Goal: Answer question/provide support

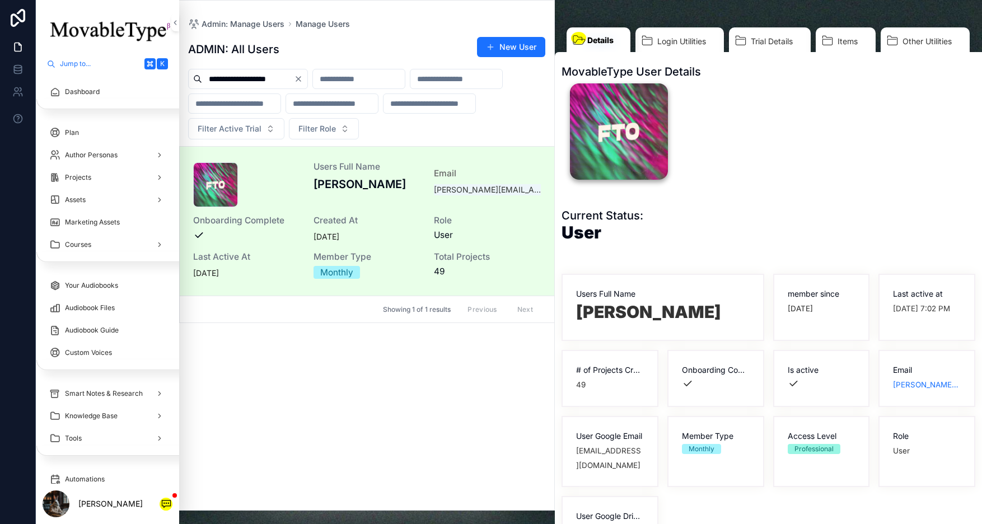
scroll to position [274, 0]
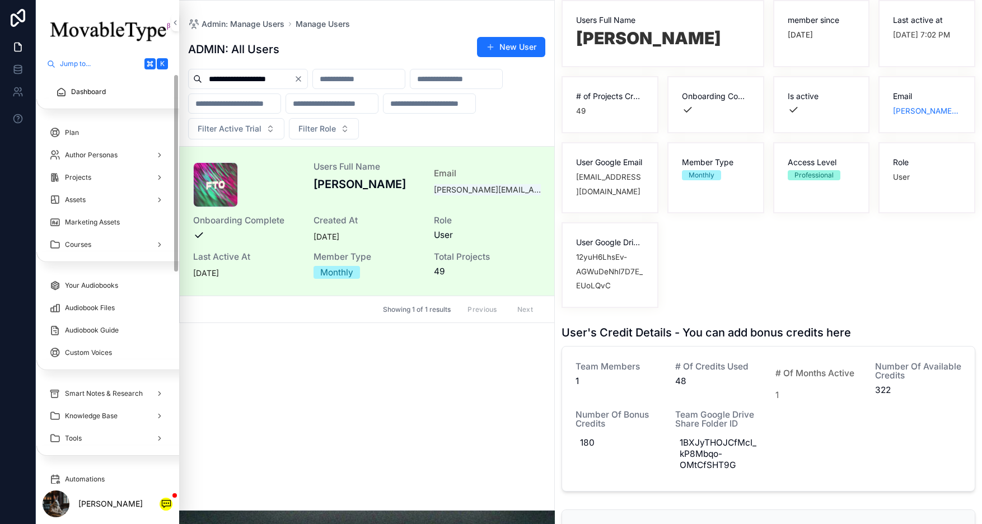
click at [91, 82] on link "Dashboard" at bounding box center [111, 92] width 124 height 20
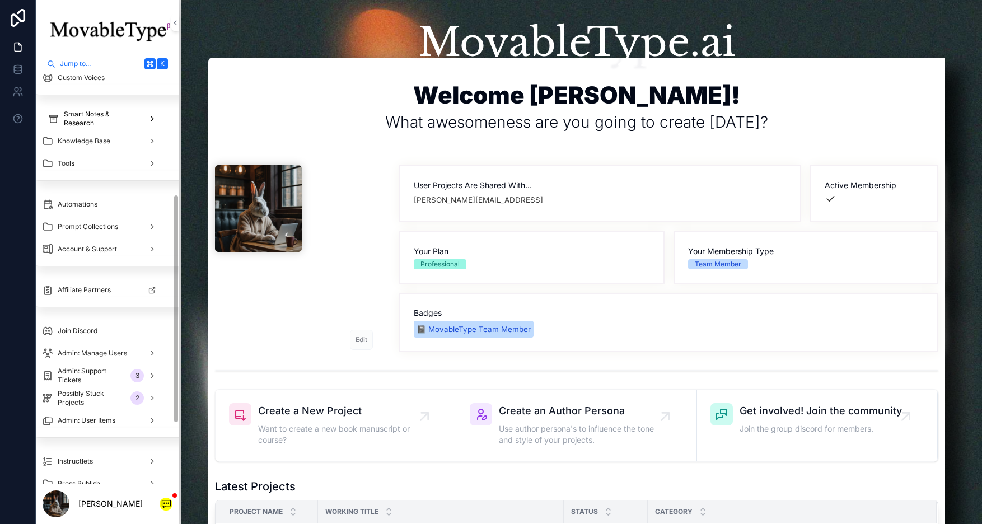
scroll to position [310, 7]
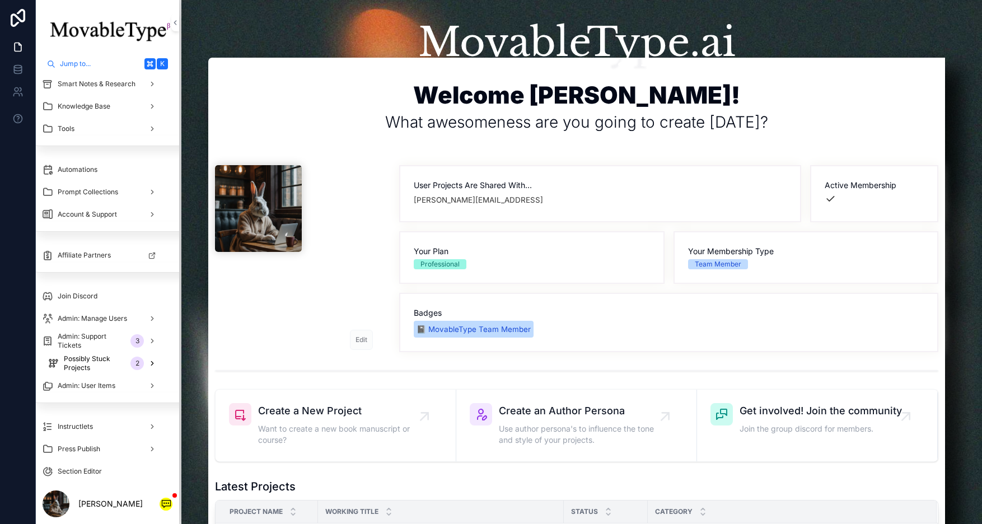
click at [110, 363] on span "Possibly Stuck Projects" at bounding box center [95, 363] width 62 height 18
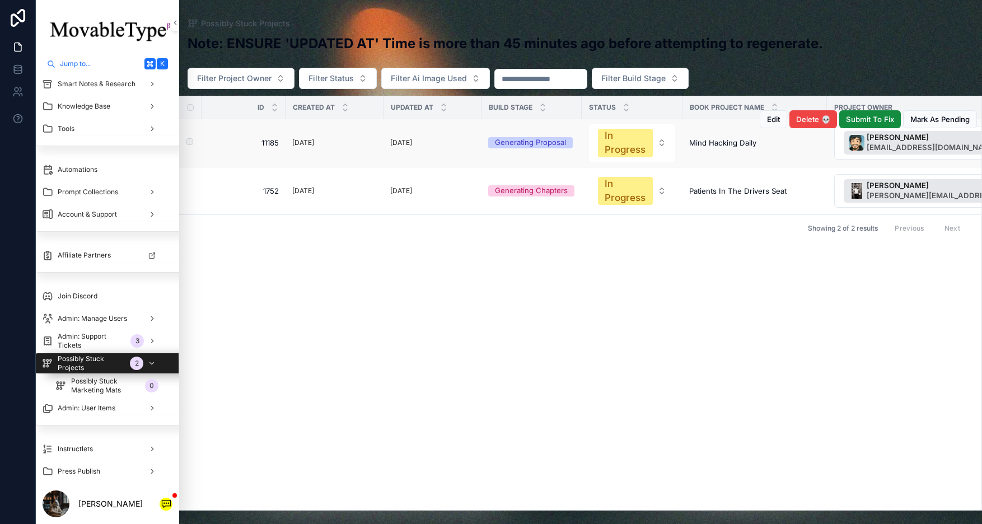
click at [442, 139] on div "[DATE]" at bounding box center [432, 143] width 85 height 12
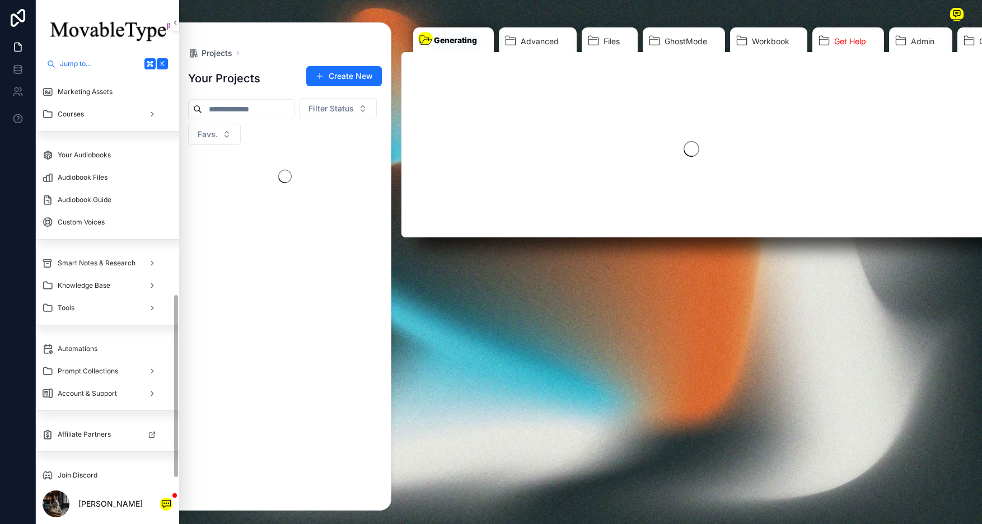
scroll to position [489, 7]
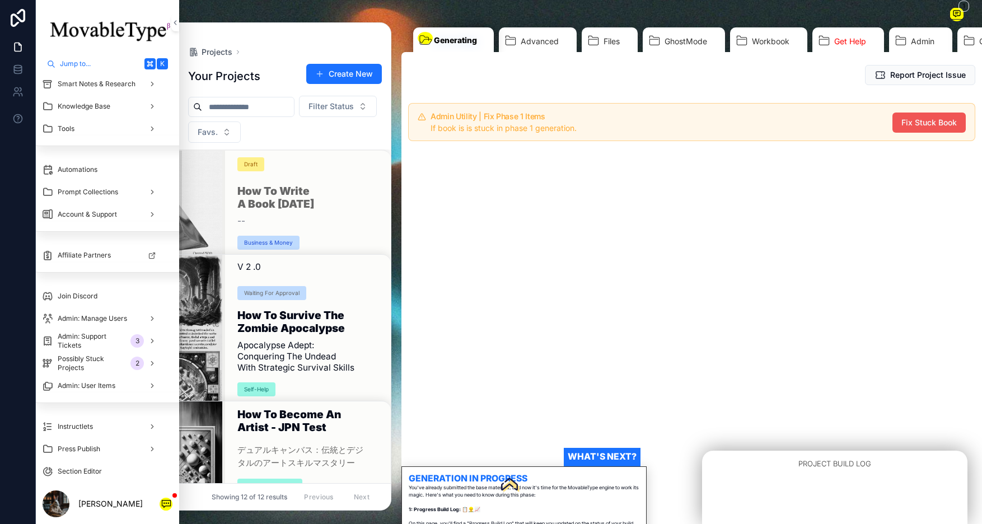
click at [937, 125] on span "Fix Stuck Book" at bounding box center [928, 122] width 55 height 11
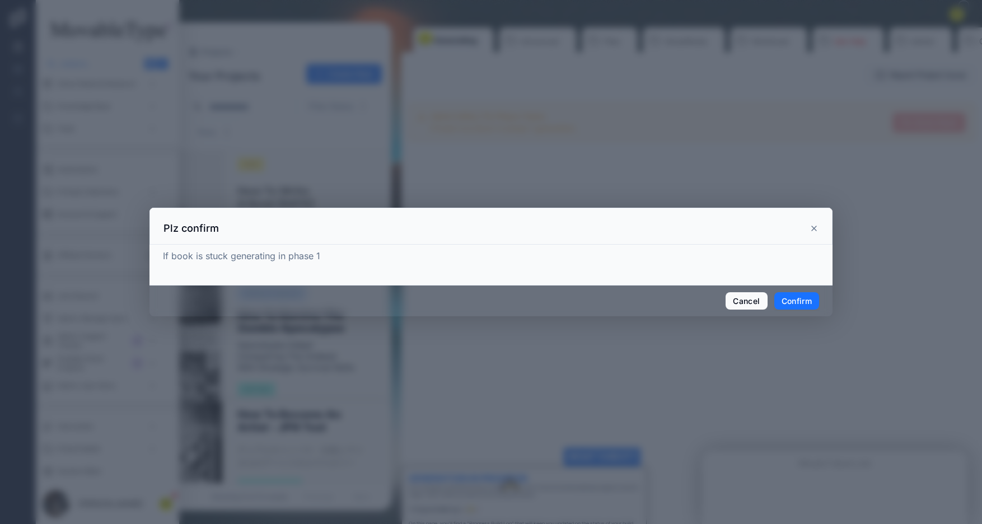
click at [807, 293] on button "Confirm" at bounding box center [796, 301] width 45 height 18
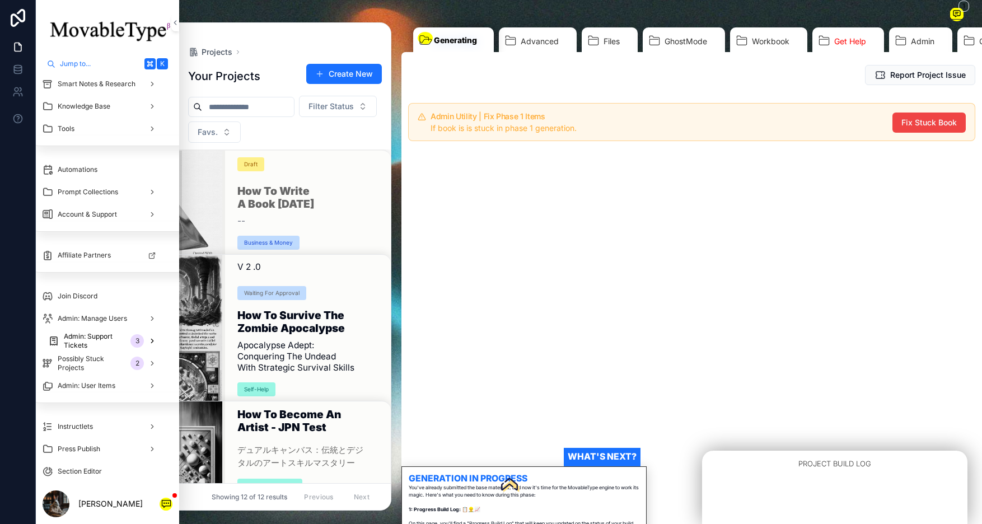
click at [107, 341] on span "Admin: Support Tickets" at bounding box center [95, 341] width 62 height 18
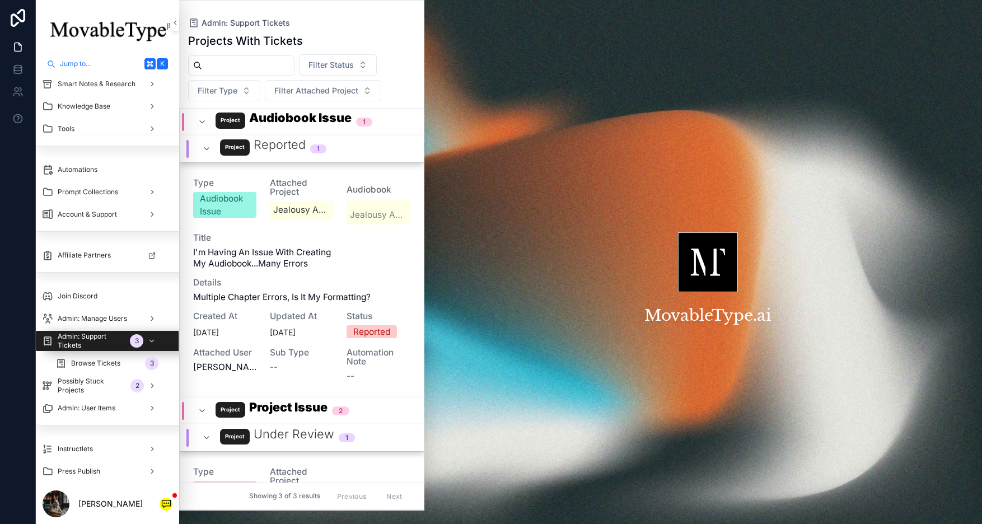
click at [194, 152] on div "Reported 1" at bounding box center [264, 149] width 151 height 18
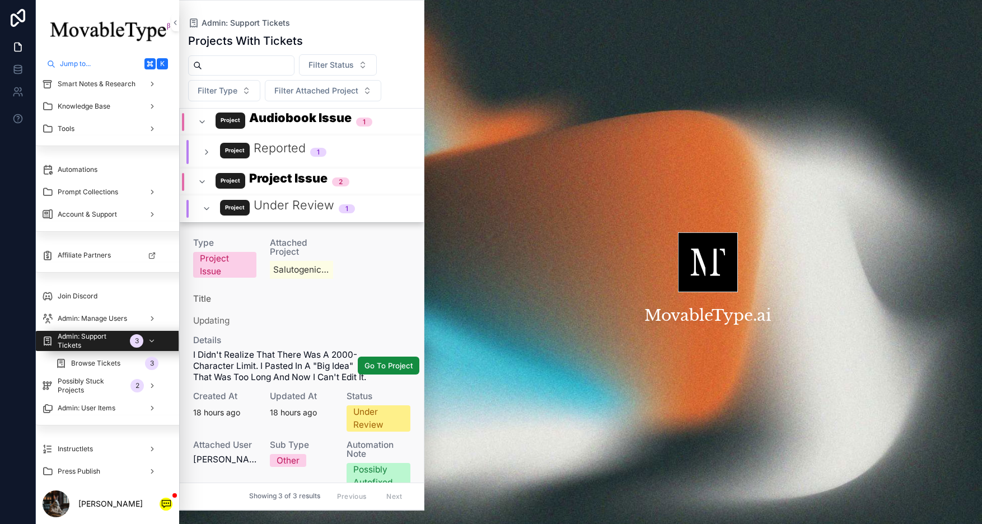
click at [271, 350] on span "I didn't realize that there was a 2000-character limit. I pasted in a "big idea…" at bounding box center [301, 366] width 217 height 34
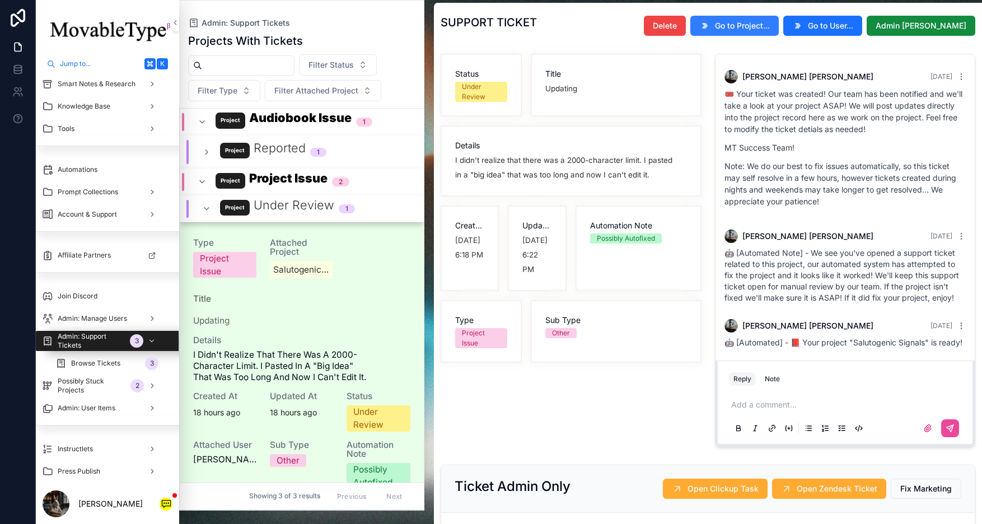
click at [763, 30] on span "Go to Project..." at bounding box center [742, 25] width 55 height 11
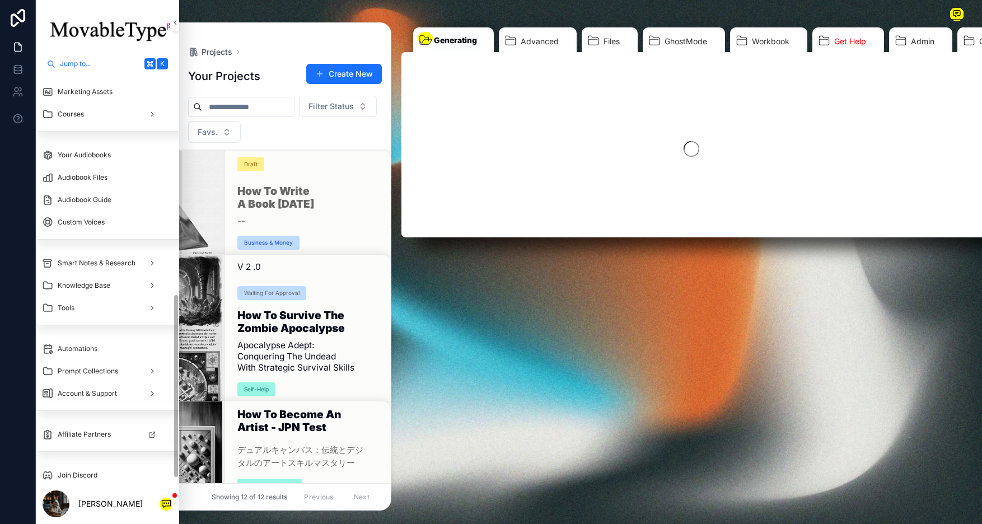
scroll to position [489, 7]
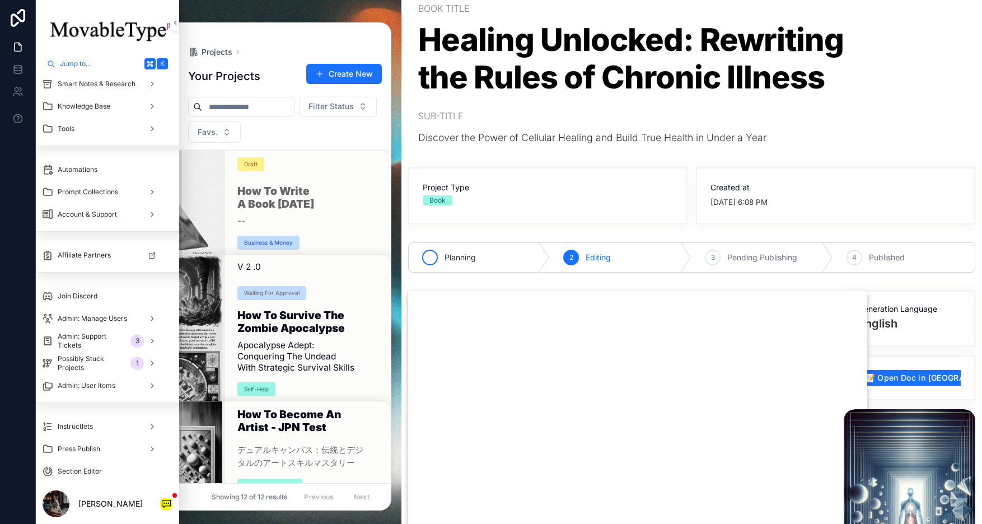
scroll to position [292, 0]
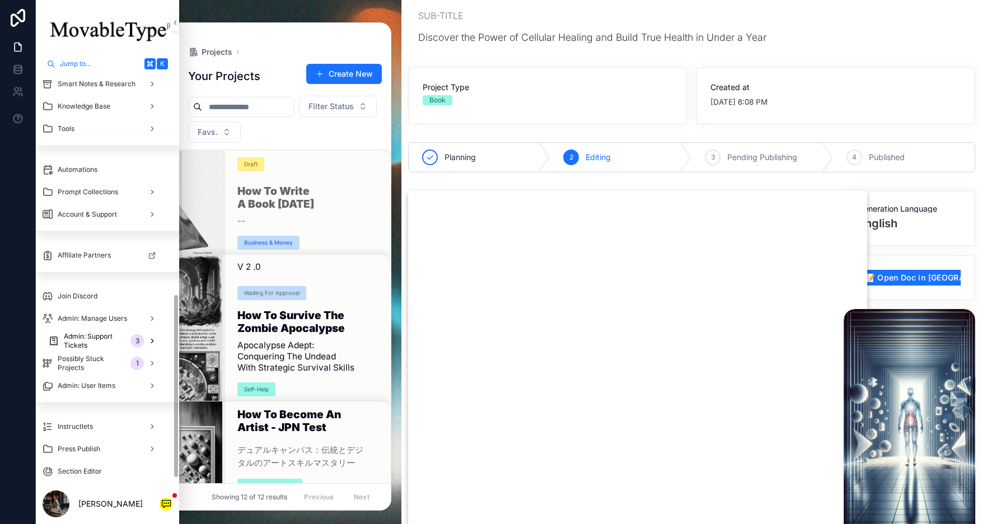
click at [115, 331] on link "Admin: Support Tickets 3" at bounding box center [103, 341] width 124 height 20
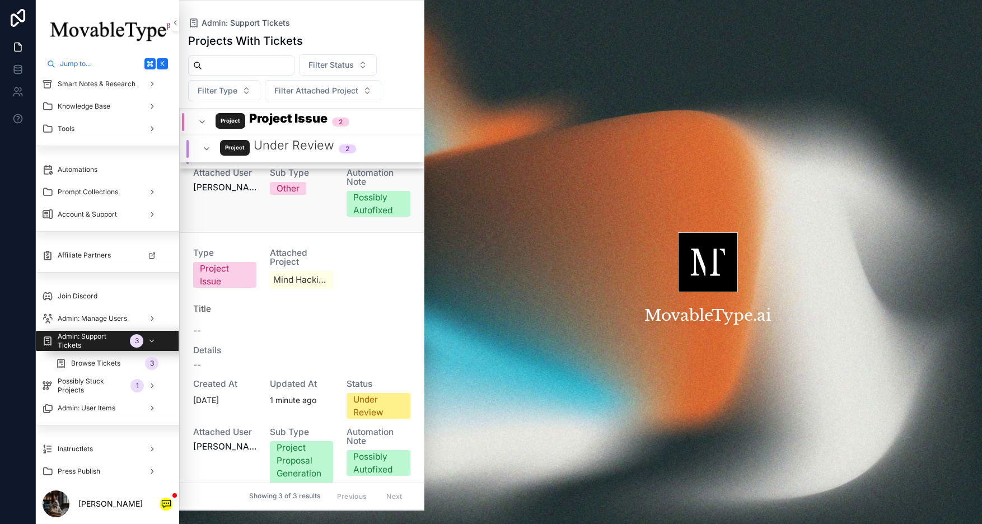
scroll to position [298, 0]
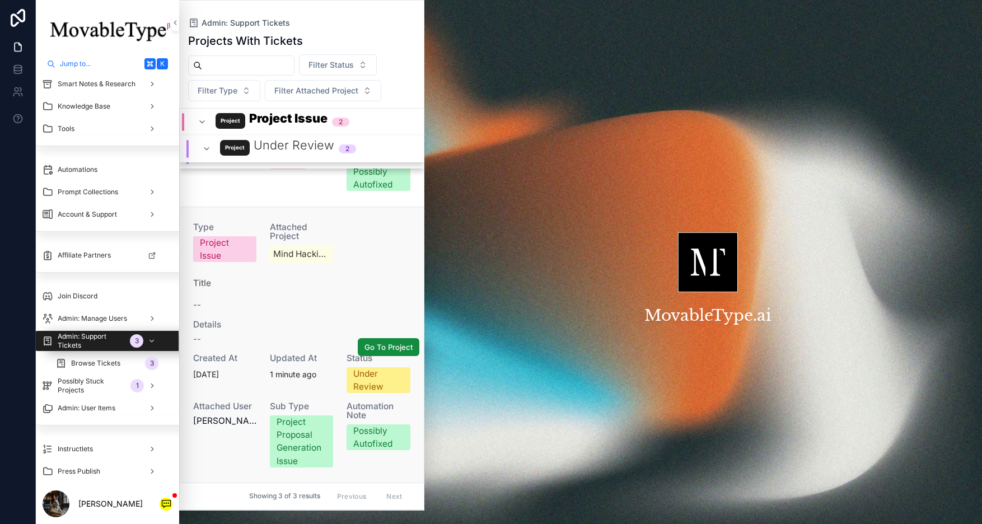
click at [232, 348] on div "Type Project Issue Attached Project Mind Hacking Daily Title -- Details -- Crea…" at bounding box center [301, 345] width 217 height 245
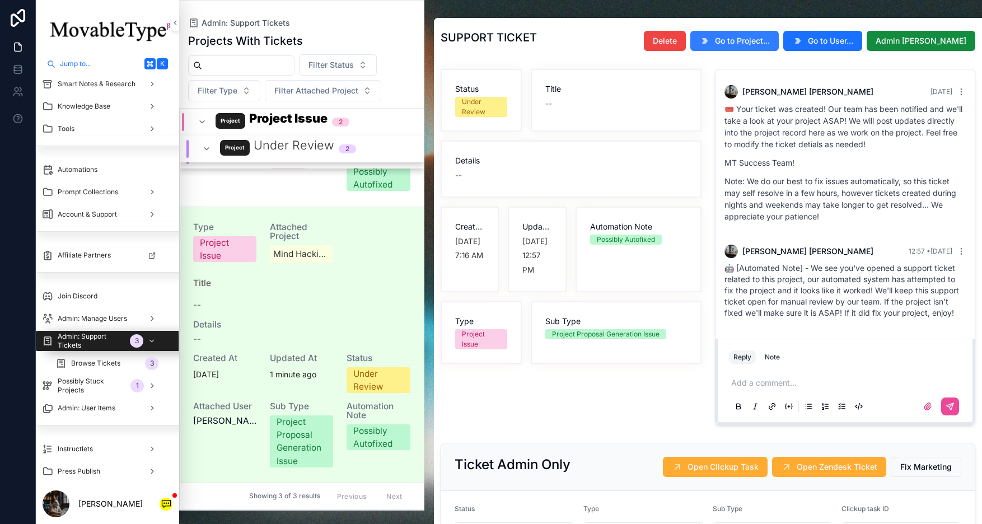
click at [772, 47] on button "Go to Project..." at bounding box center [734, 41] width 88 height 20
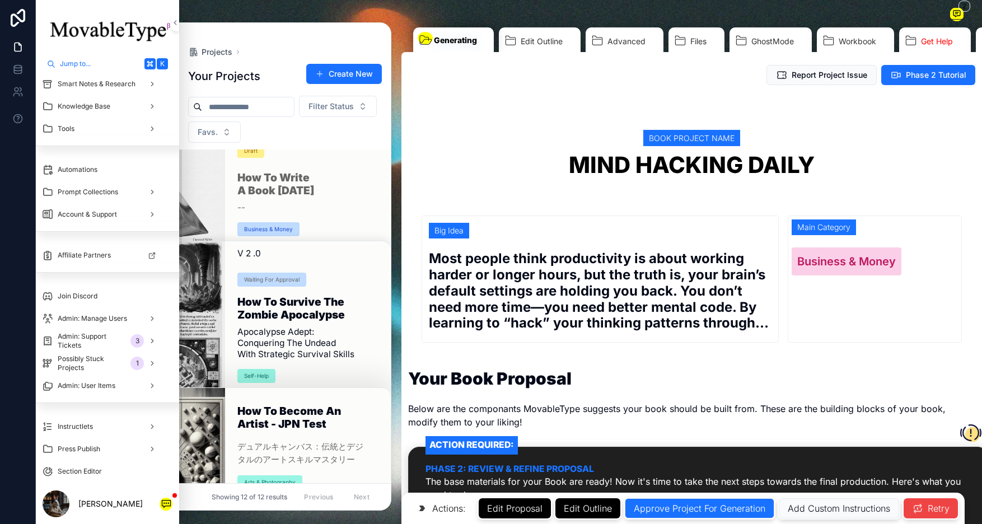
scroll to position [15, 0]
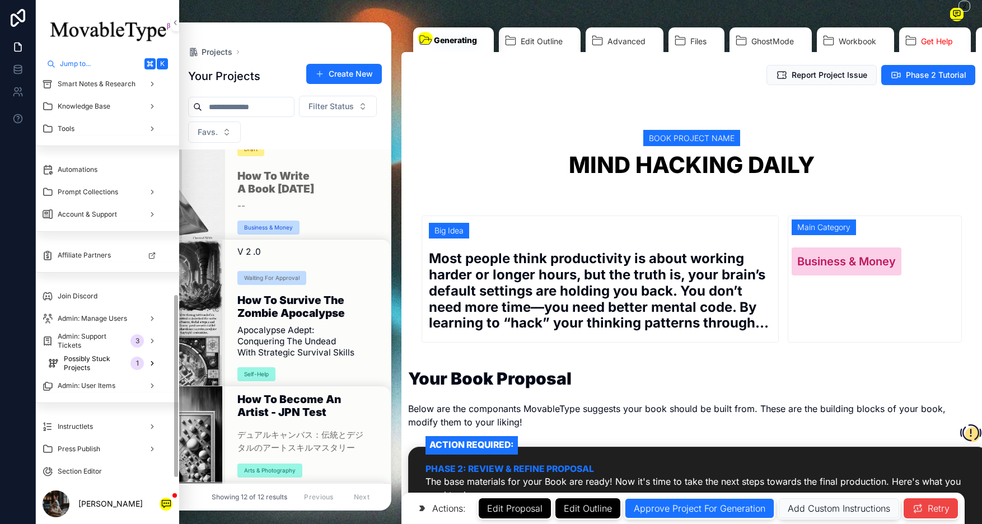
click at [115, 363] on span "Possibly Stuck Projects" at bounding box center [95, 363] width 62 height 18
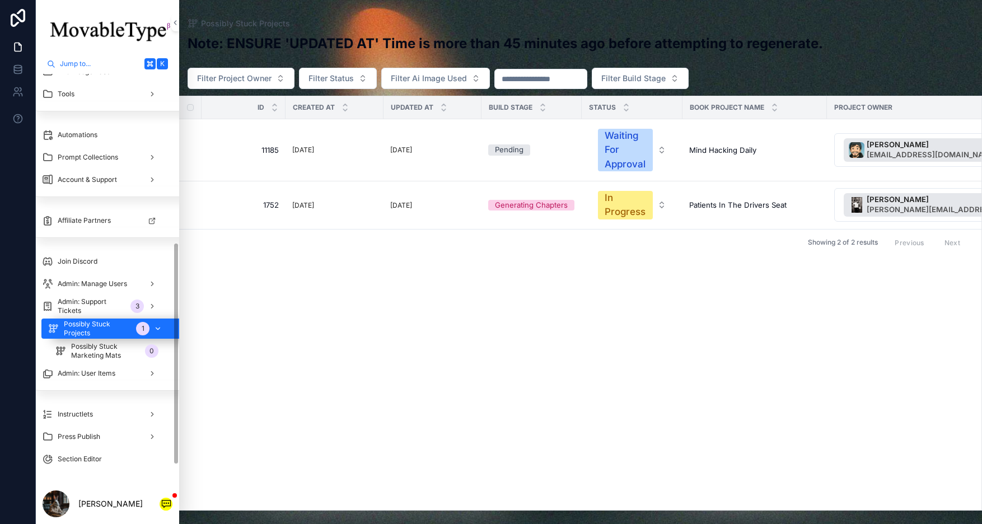
scroll to position [310, 7]
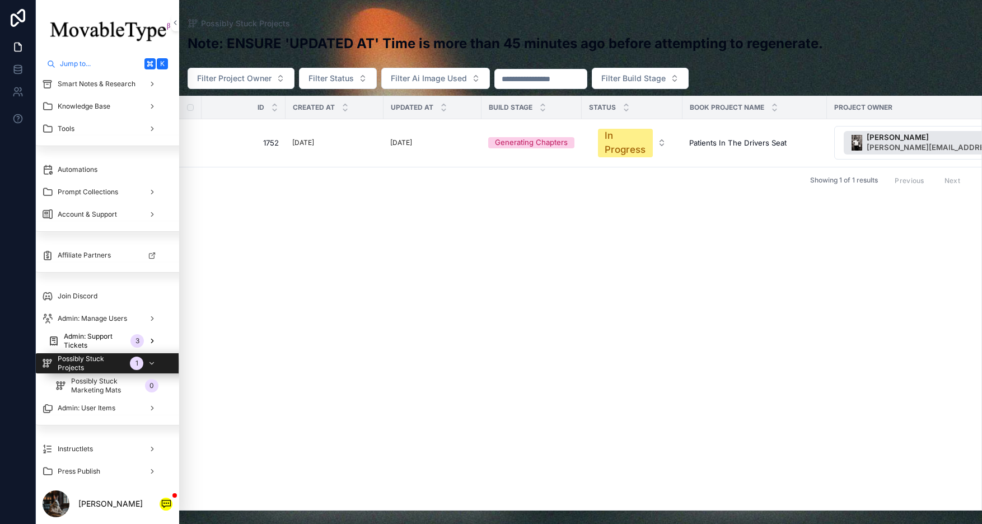
click at [100, 349] on span "Admin: Support Tickets" at bounding box center [95, 341] width 62 height 18
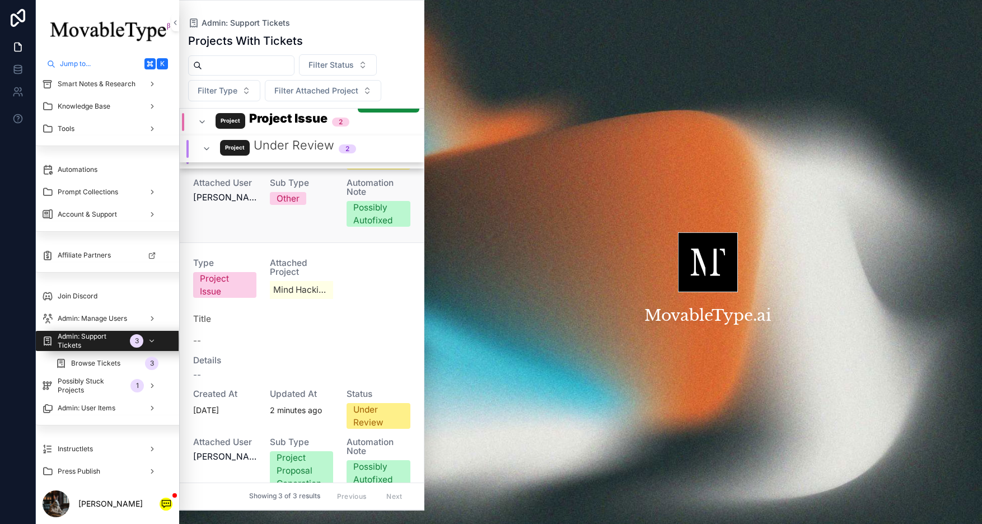
scroll to position [298, 0]
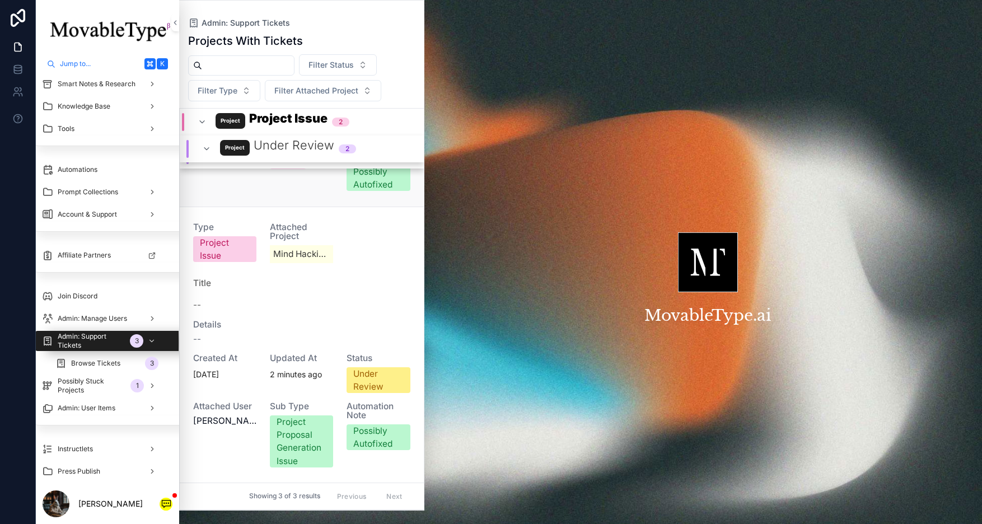
click at [259, 368] on div "Type Project Issue Attached Project Mind Hacking Daily Title -- Details -- Crea…" at bounding box center [301, 345] width 217 height 245
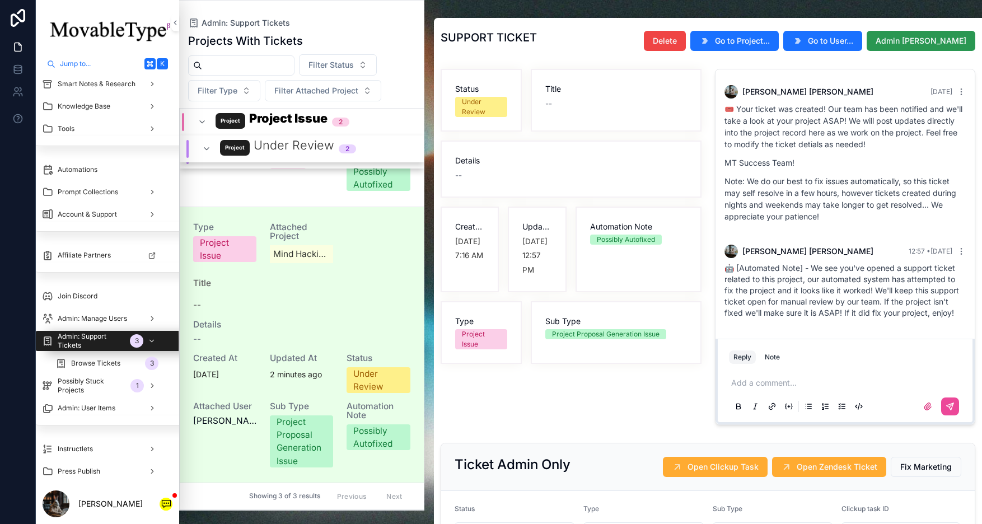
click at [902, 43] on span "Admin [PERSON_NAME]" at bounding box center [920, 40] width 91 height 11
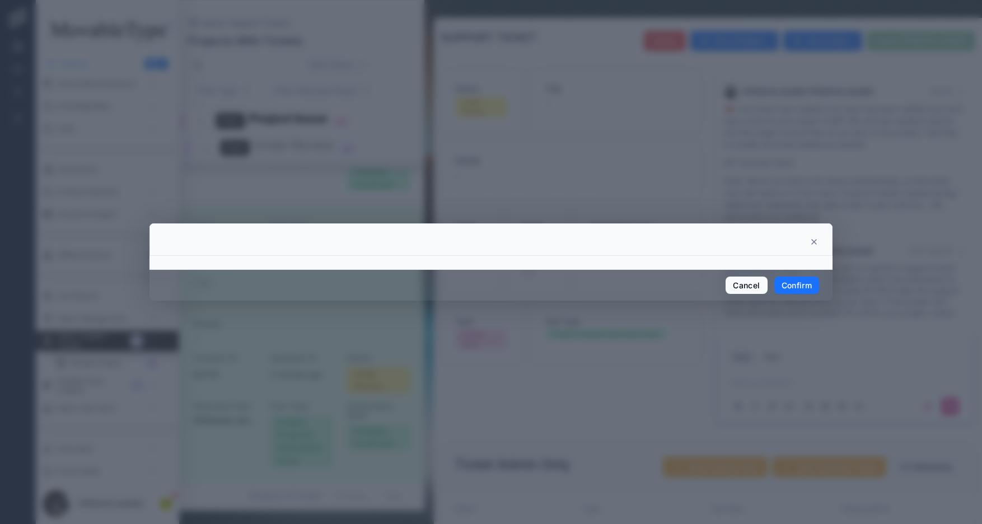
click at [800, 284] on button "Confirm" at bounding box center [796, 285] width 45 height 18
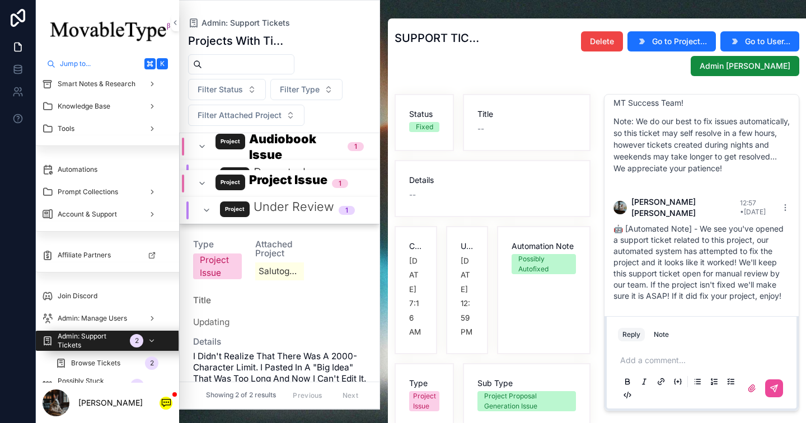
scroll to position [129, 0]
